Goal: Navigation & Orientation: Find specific page/section

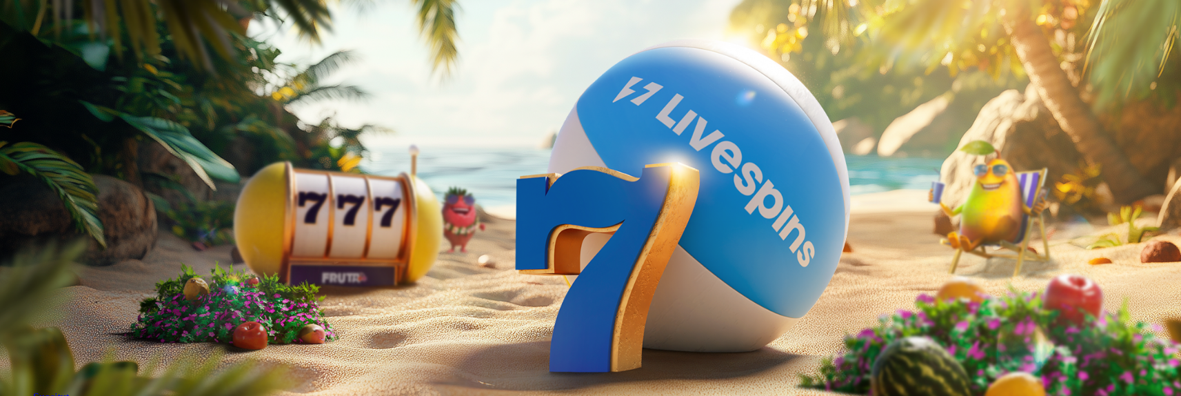
click at [89, 55] on span "Kirjaudu" at bounding box center [96, 50] width 34 height 10
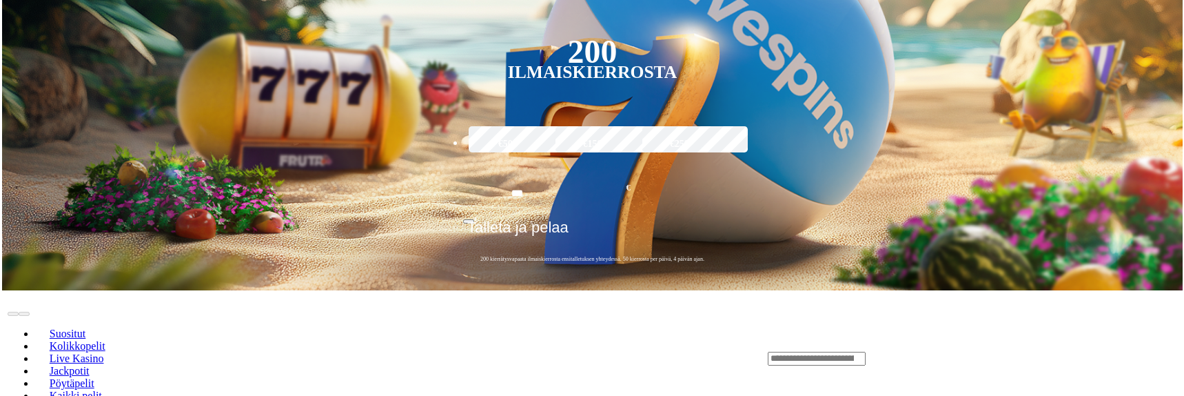
scroll to position [414, 0]
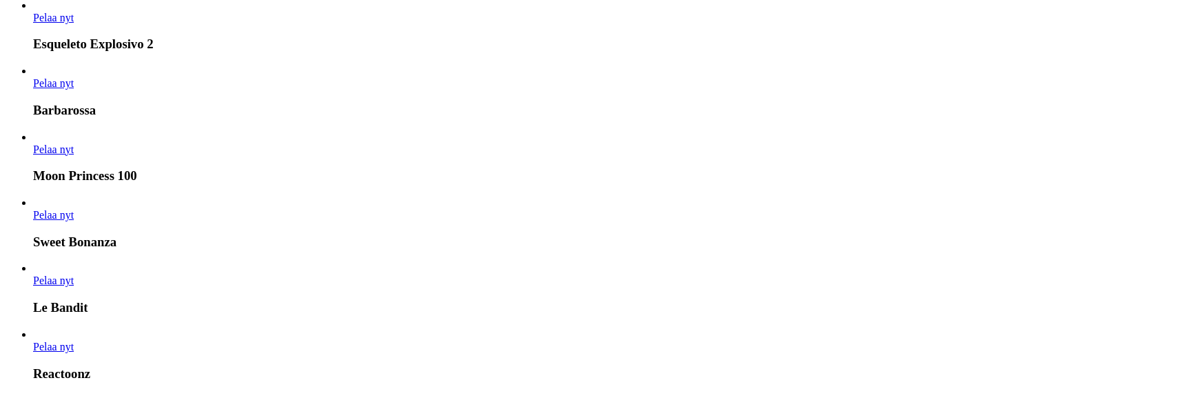
scroll to position [1455, 0]
